Goal: Task Accomplishment & Management: Manage account settings

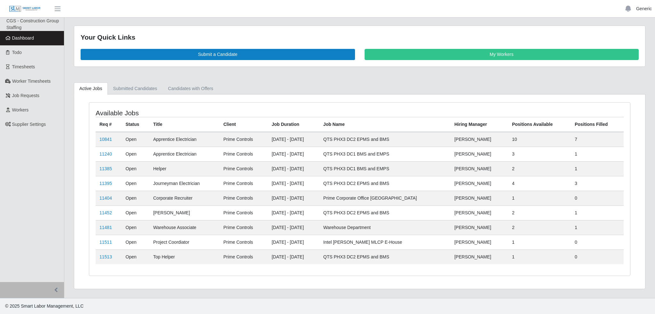
click at [642, 10] on link "Generic" at bounding box center [644, 8] width 16 height 7
click at [625, 32] on link "Settings" at bounding box center [626, 30] width 58 height 13
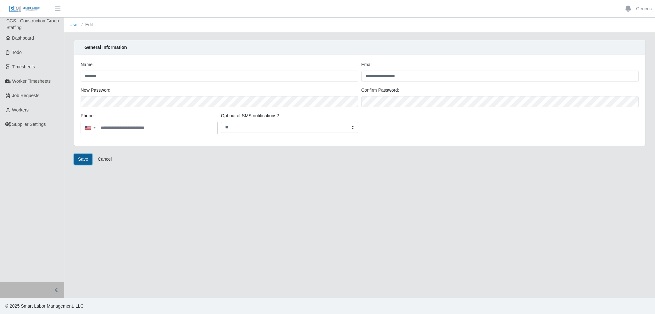
click at [79, 160] on button "Save" at bounding box center [83, 159] width 19 height 11
